Goal: Navigation & Orientation: Understand site structure

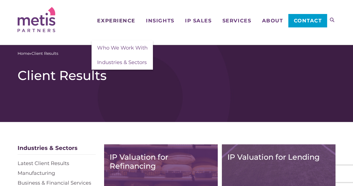
click at [120, 20] on span "Experience" at bounding box center [116, 20] width 38 height 5
click at [271, 23] on span "About" at bounding box center [272, 20] width 21 height 5
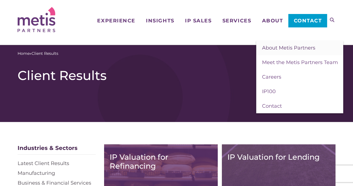
click at [272, 47] on span "About Metis Partners" at bounding box center [288, 48] width 53 height 6
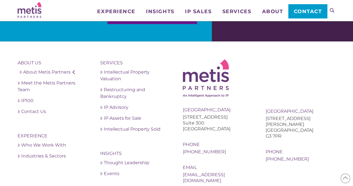
scroll to position [1089, 0]
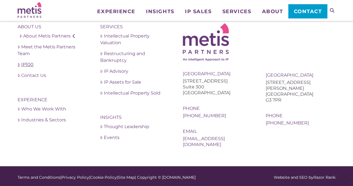
click at [31, 63] on link "IP100" at bounding box center [53, 64] width 70 height 7
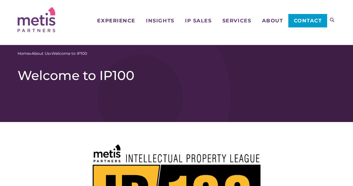
click at [122, 23] on span "Experience" at bounding box center [116, 20] width 38 height 5
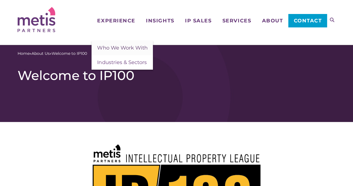
click at [106, 47] on span "Who We Work With" at bounding box center [122, 48] width 50 height 6
